Goal: Browse casually: Explore the website without a specific task or goal

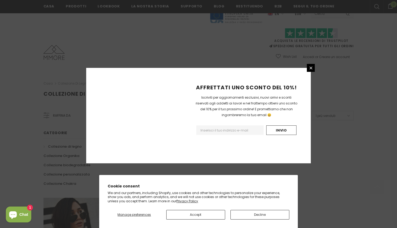
scroll to position [315, 0]
